Goal: Task Accomplishment & Management: Use online tool/utility

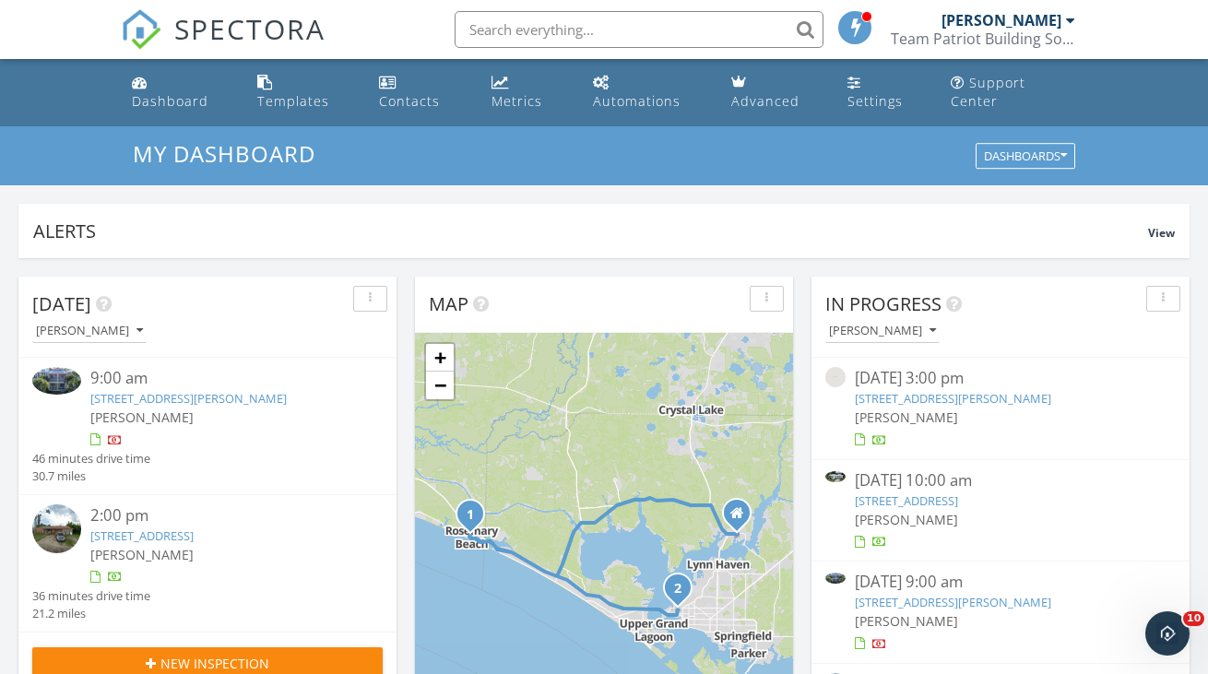
click at [946, 594] on link "[STREET_ADDRESS][PERSON_NAME]" at bounding box center [953, 602] width 196 height 17
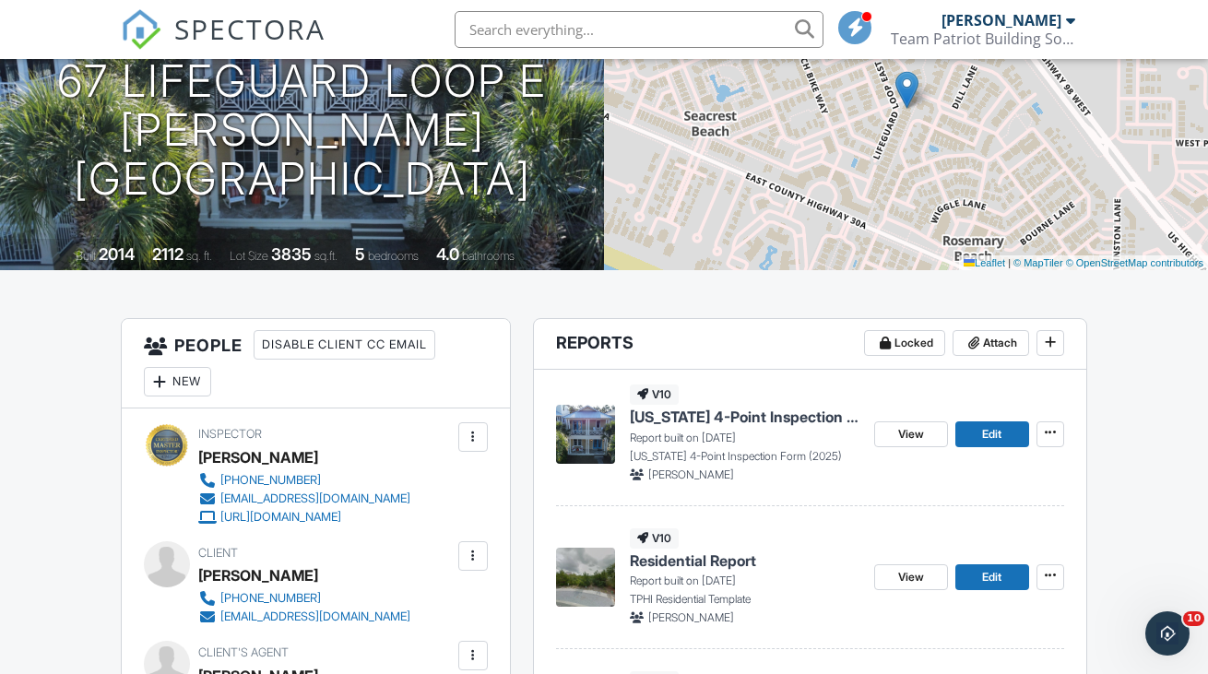
click at [764, 427] on span "[US_STATE] 4-Point Inspection Form (2025)" at bounding box center [745, 417] width 230 height 20
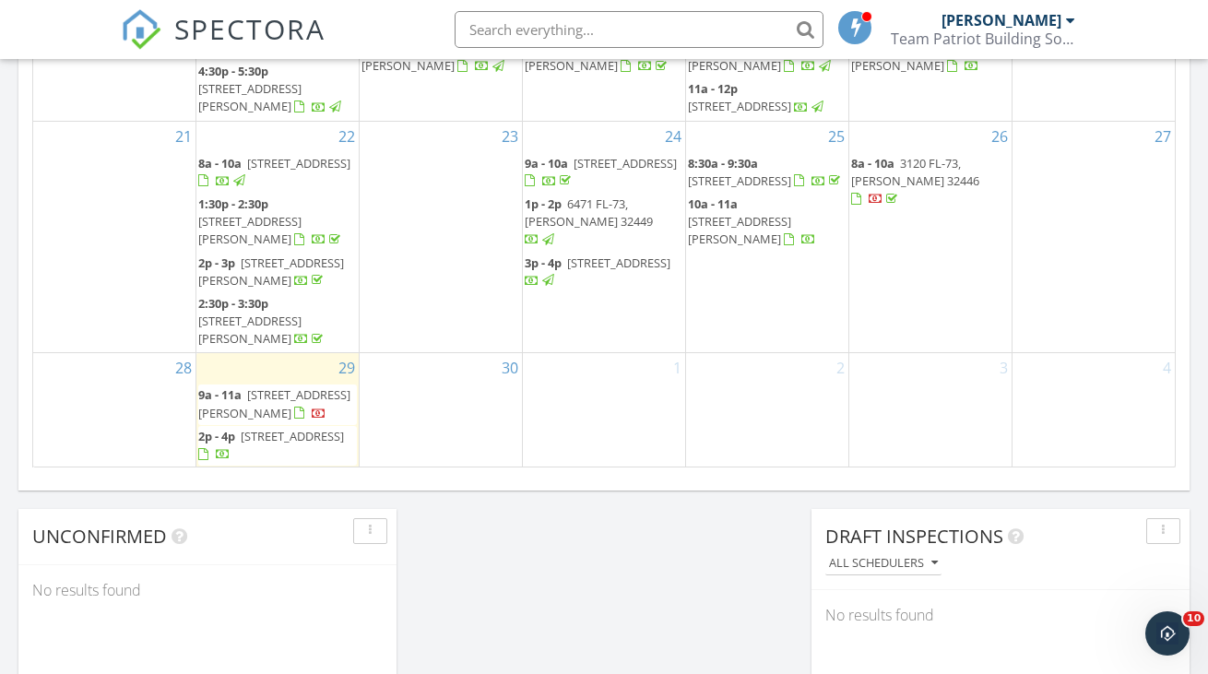
scroll to position [1246, 0]
